Goal: Information Seeking & Learning: Understand process/instructions

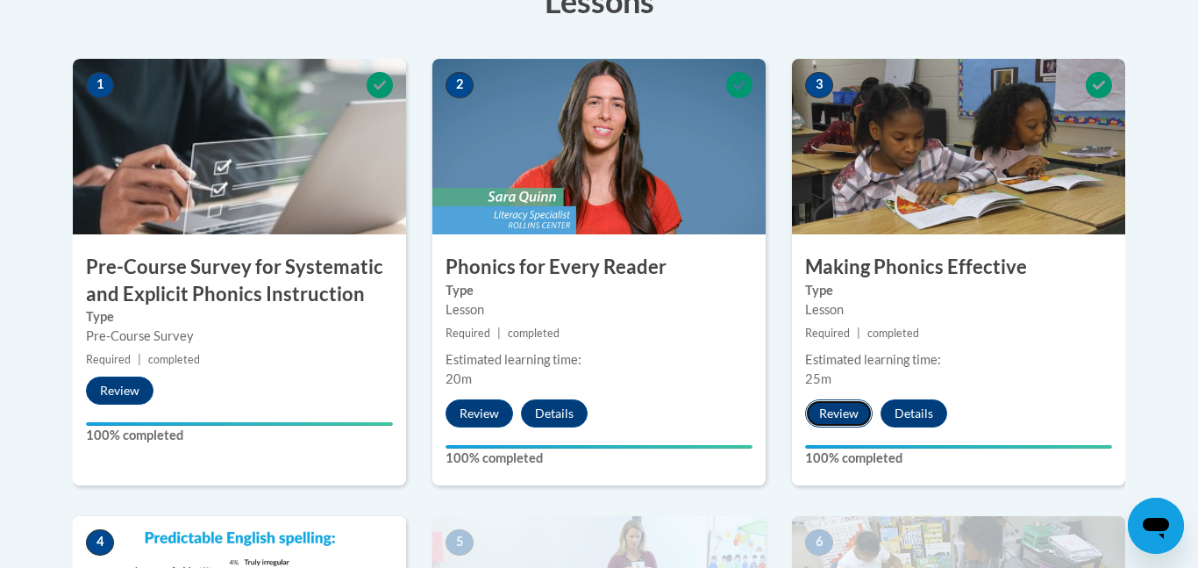
click at [841, 411] on button "Review" at bounding box center [839, 413] width 68 height 28
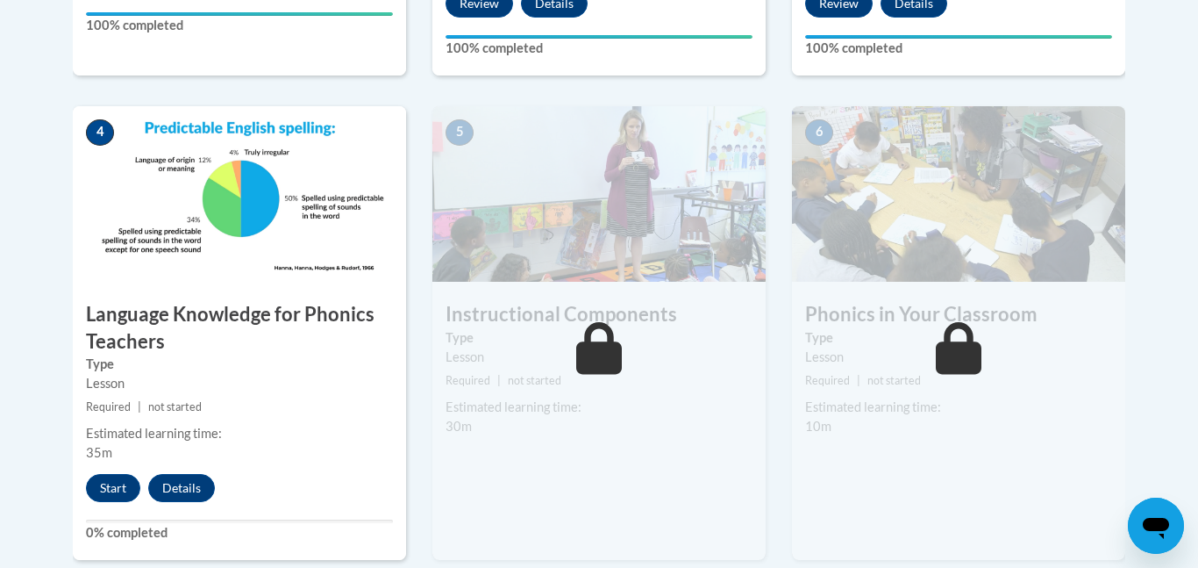
scroll to position [950, 0]
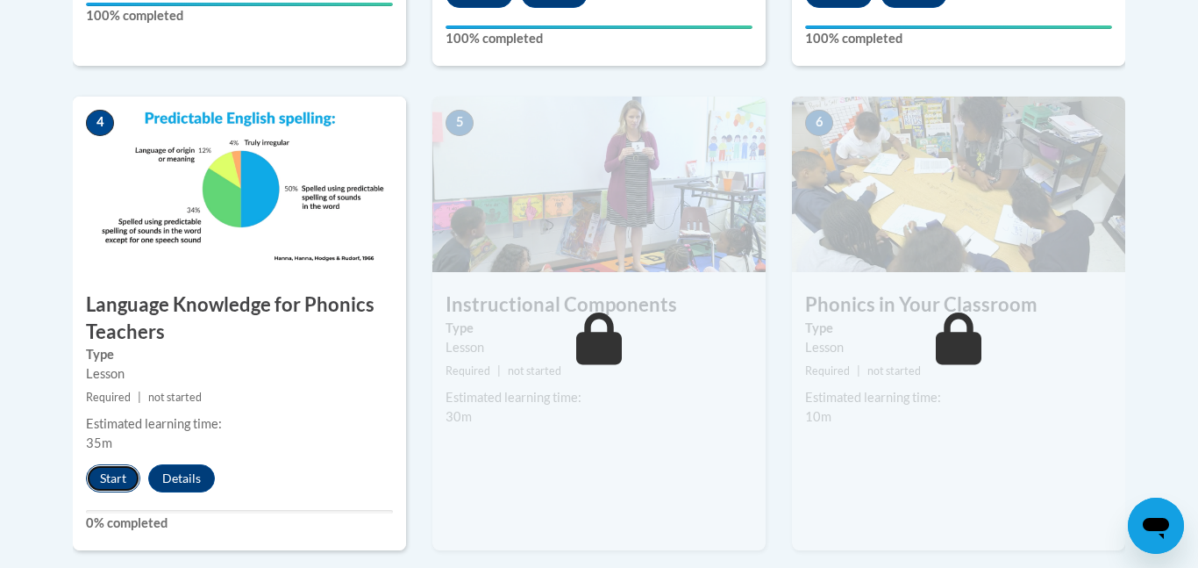
click at [117, 479] on button "Start" at bounding box center [113, 478] width 54 height 28
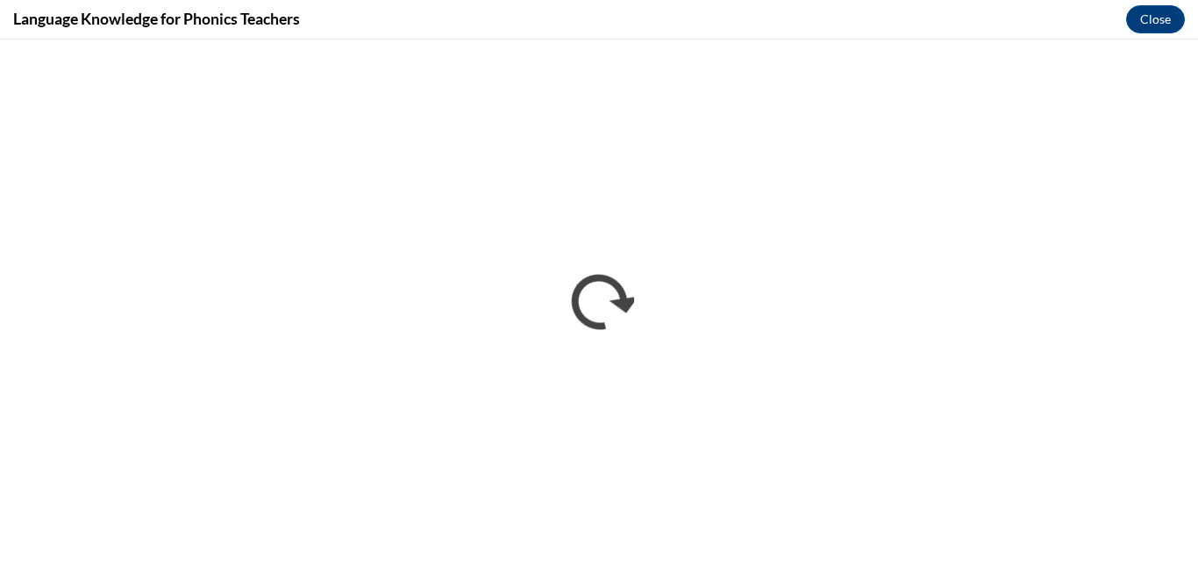
scroll to position [0, 0]
